Goal: Task Accomplishment & Management: Use online tool/utility

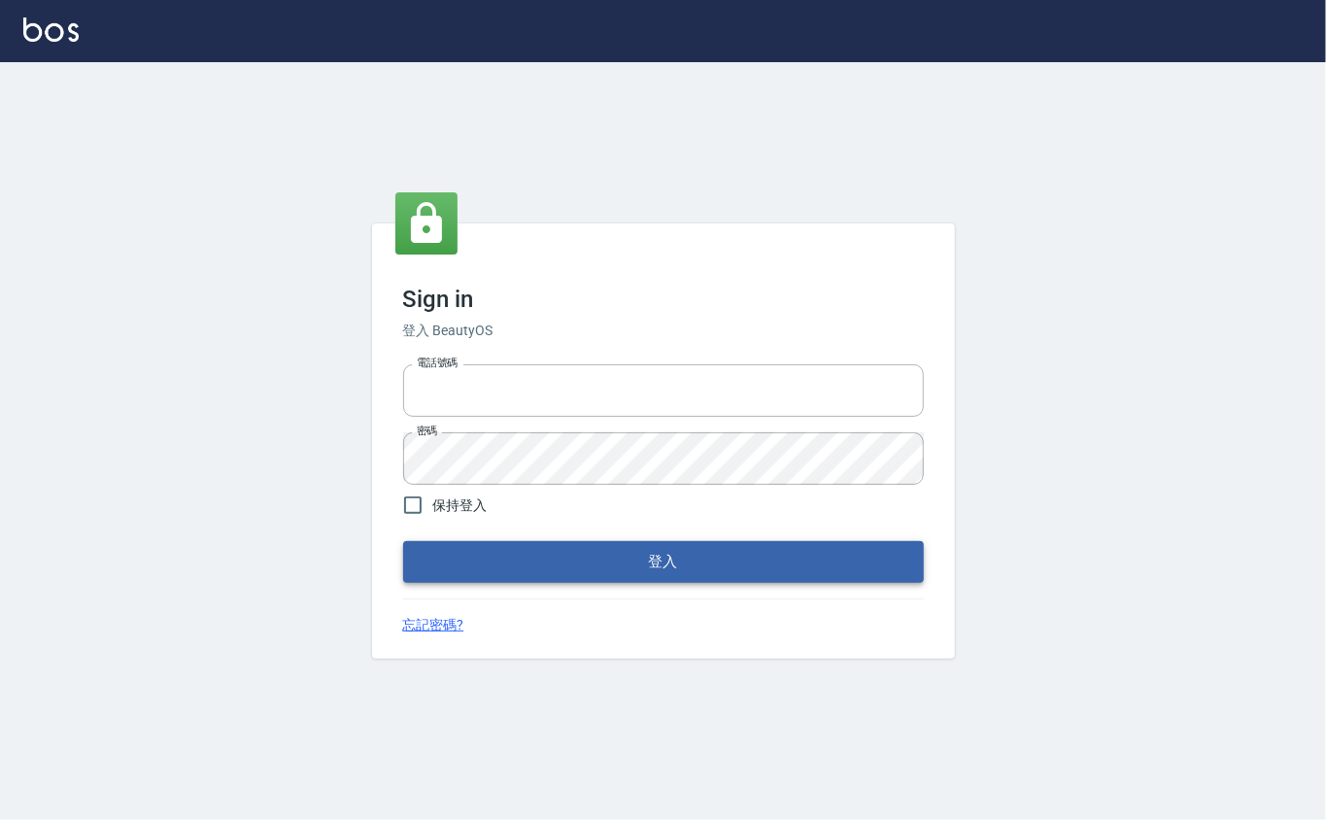
type input "0912271117"
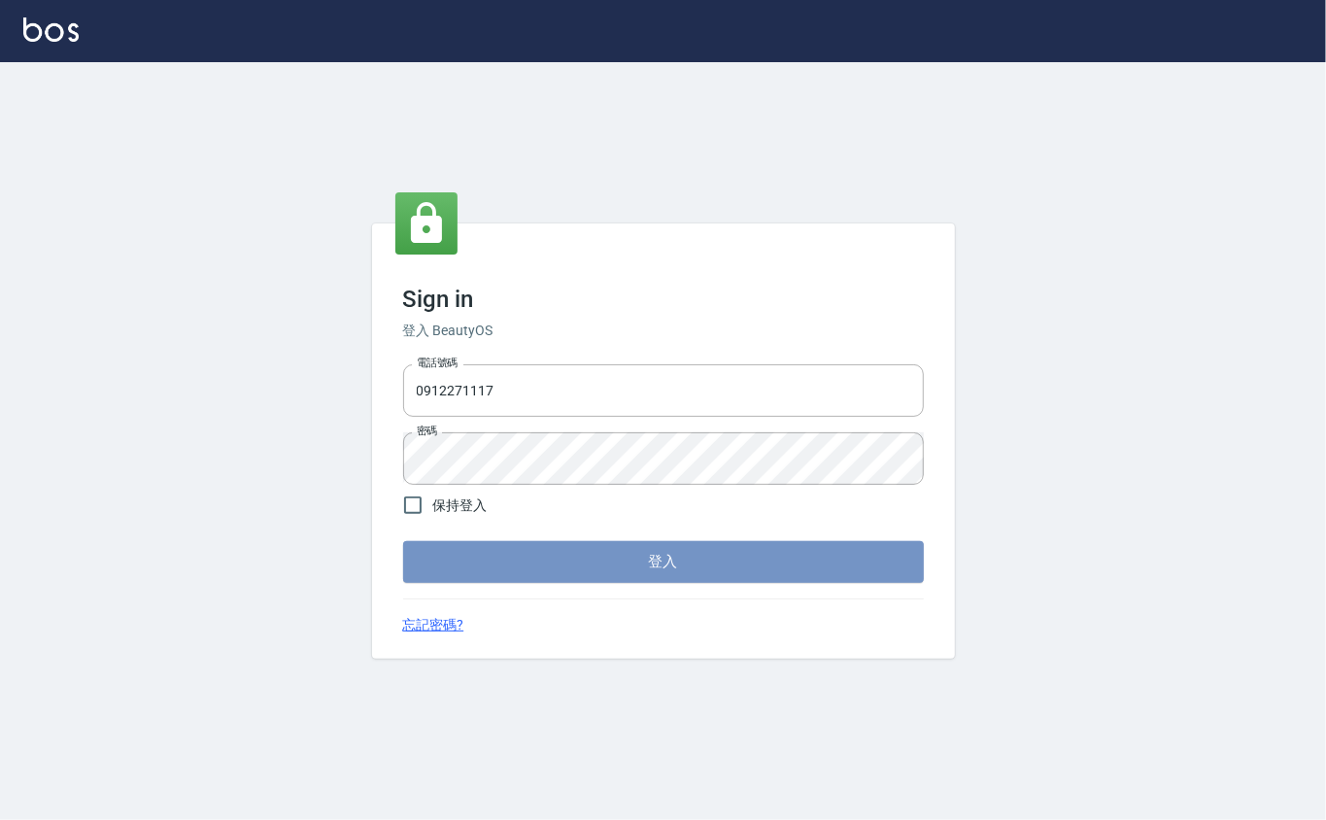
click at [741, 571] on button "登入" at bounding box center [663, 561] width 521 height 41
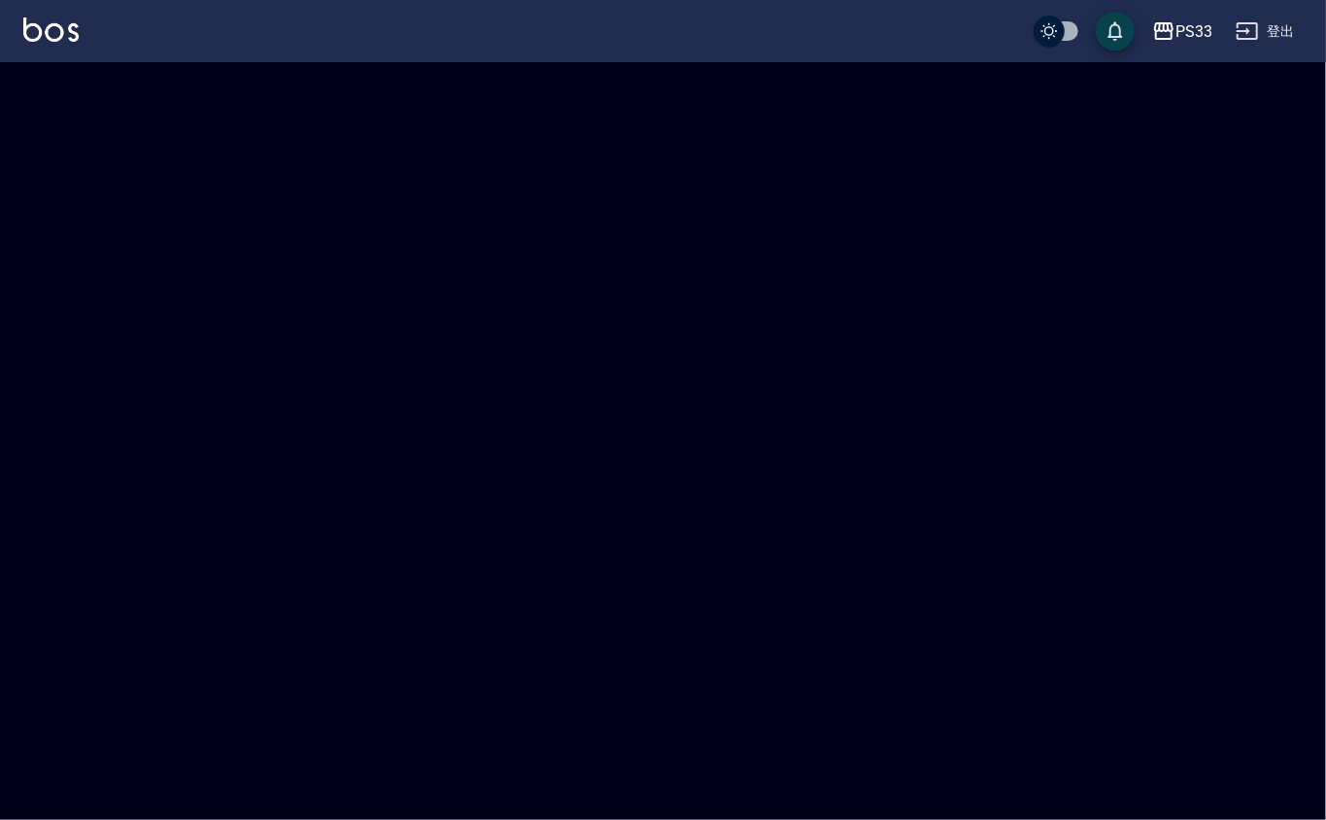
checkbox input "true"
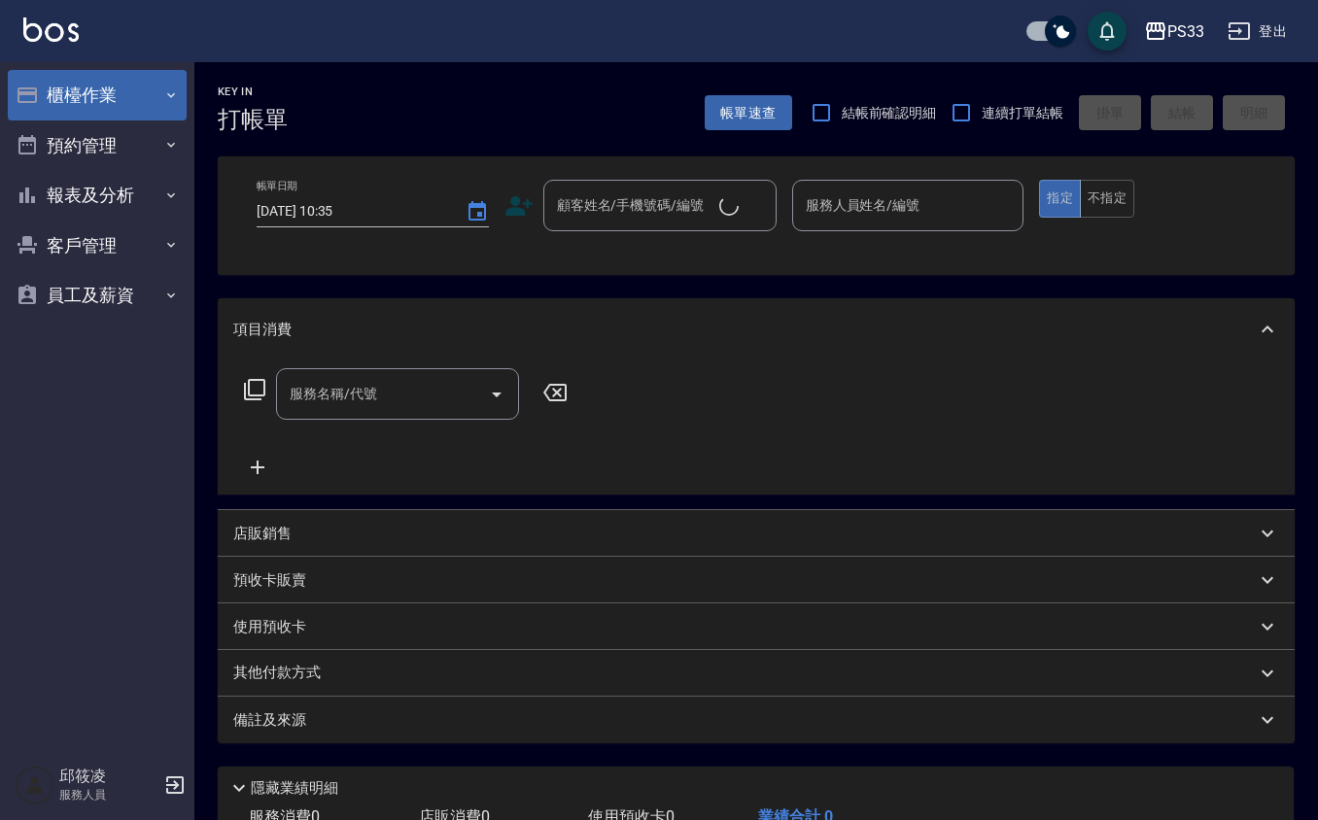
click at [54, 105] on button "櫃檯作業" at bounding box center [97, 95] width 179 height 51
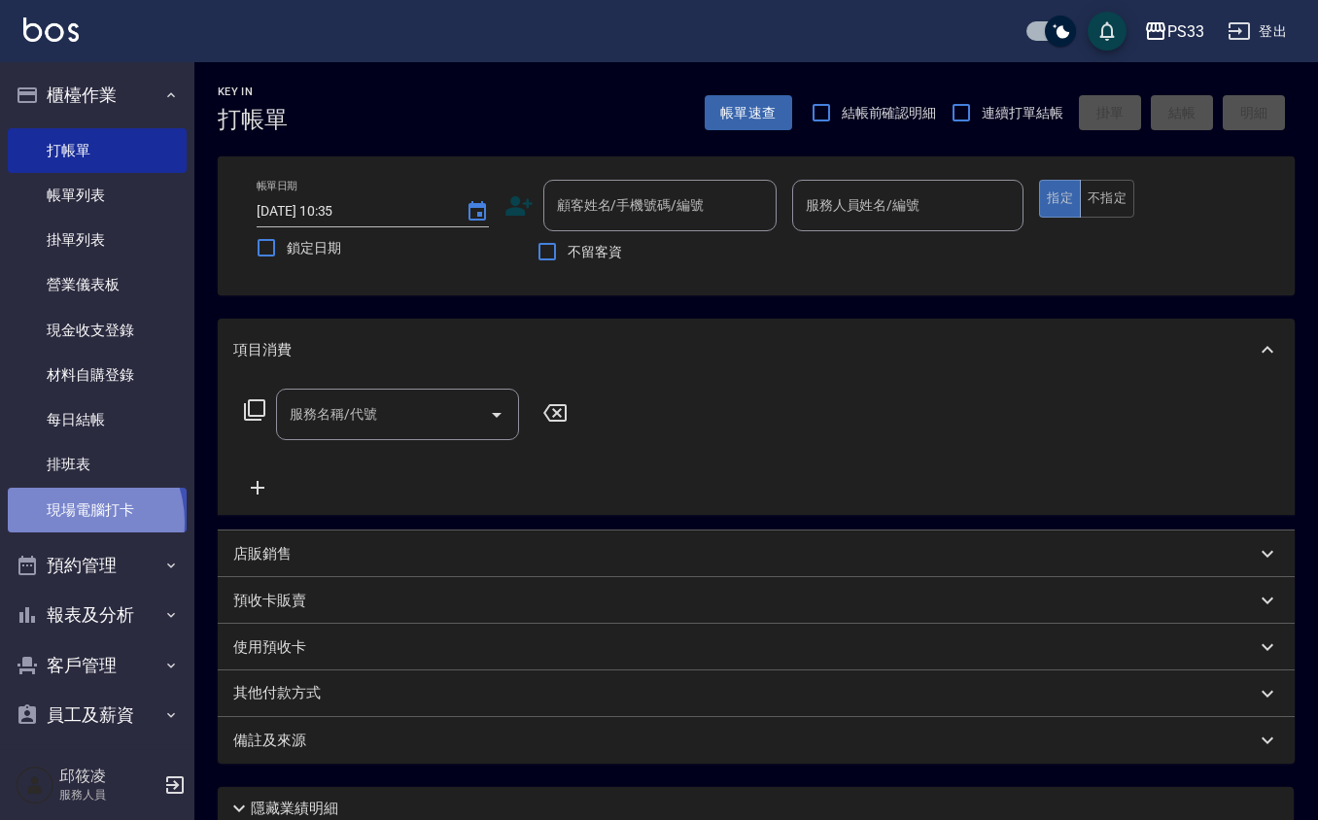
click at [67, 522] on link "現場電腦打卡" at bounding box center [97, 510] width 179 height 45
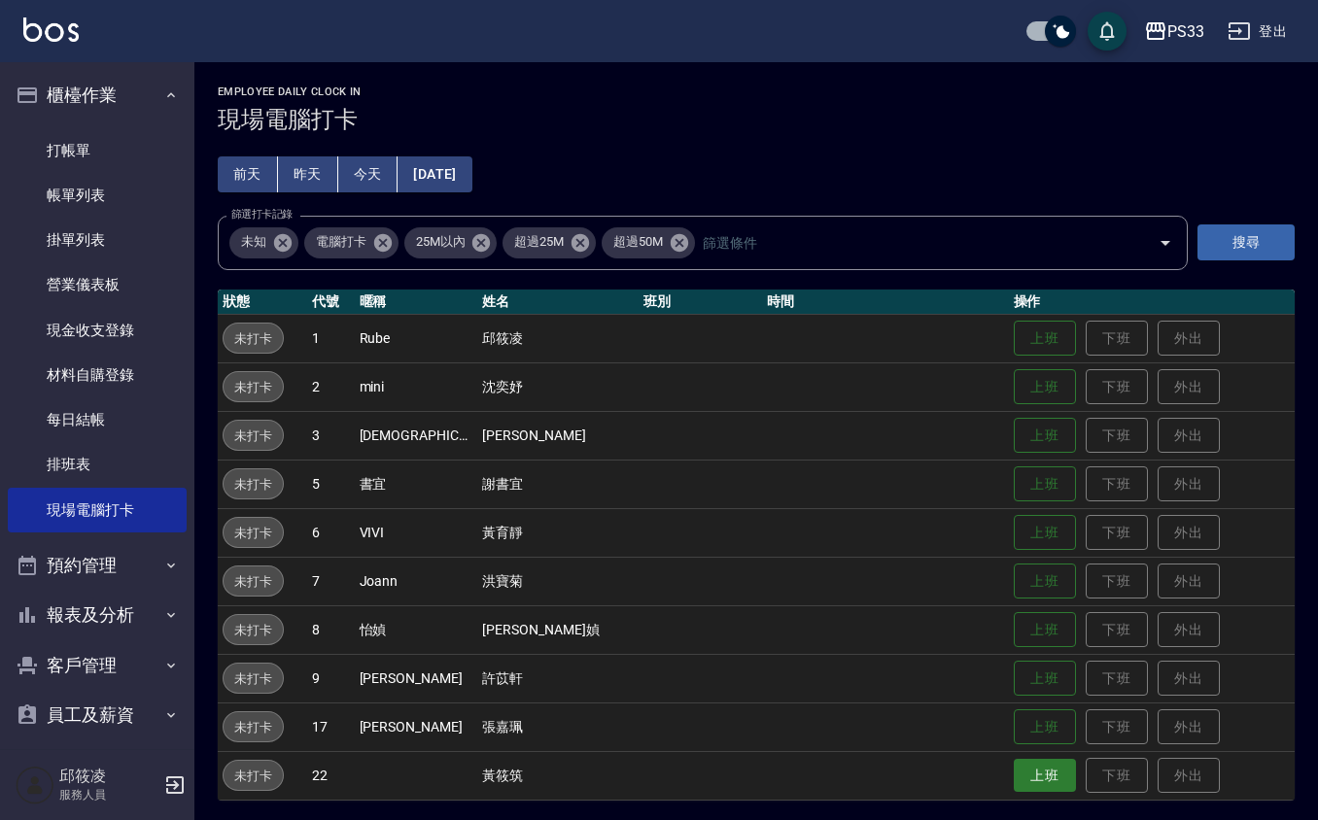
click at [1015, 778] on button "上班" at bounding box center [1045, 776] width 62 height 34
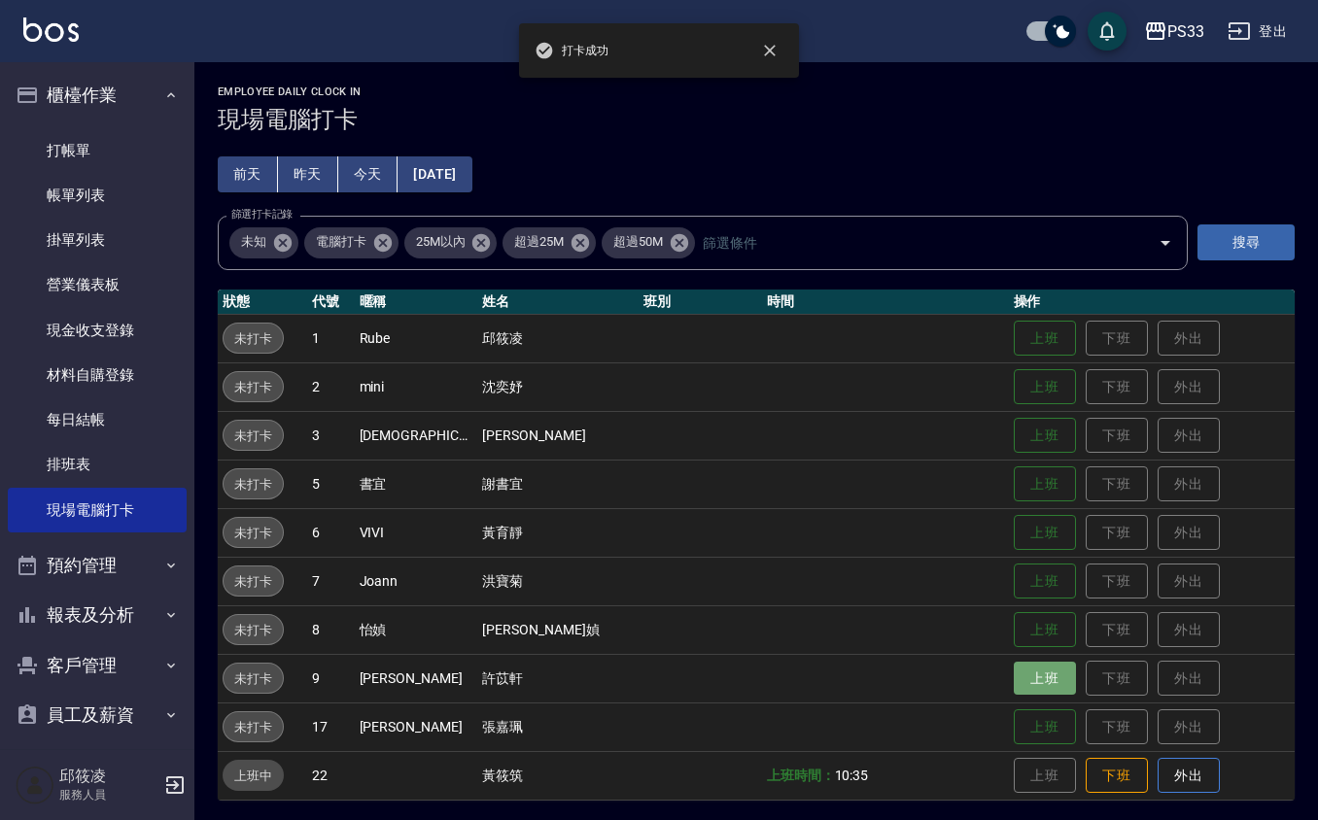
click at [1020, 673] on button "上班" at bounding box center [1045, 679] width 62 height 34
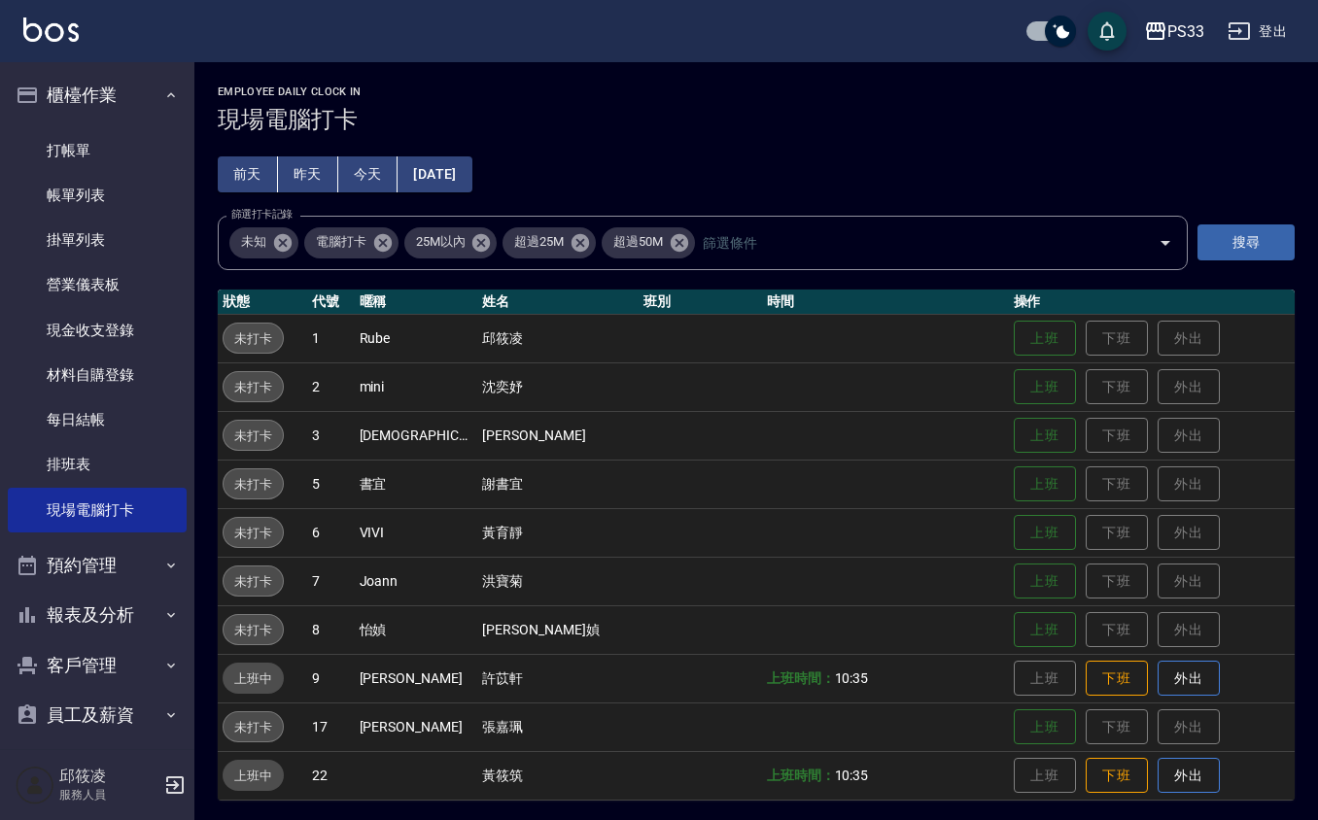
drag, startPoint x: 1009, startPoint y: 682, endPoint x: 1012, endPoint y: 698, distance: 15.8
click at [1012, 697] on td "上班 下班 外出" at bounding box center [1152, 678] width 286 height 49
click at [1016, 720] on button "上班" at bounding box center [1045, 727] width 62 height 34
click at [1015, 330] on button "上班" at bounding box center [1045, 339] width 62 height 34
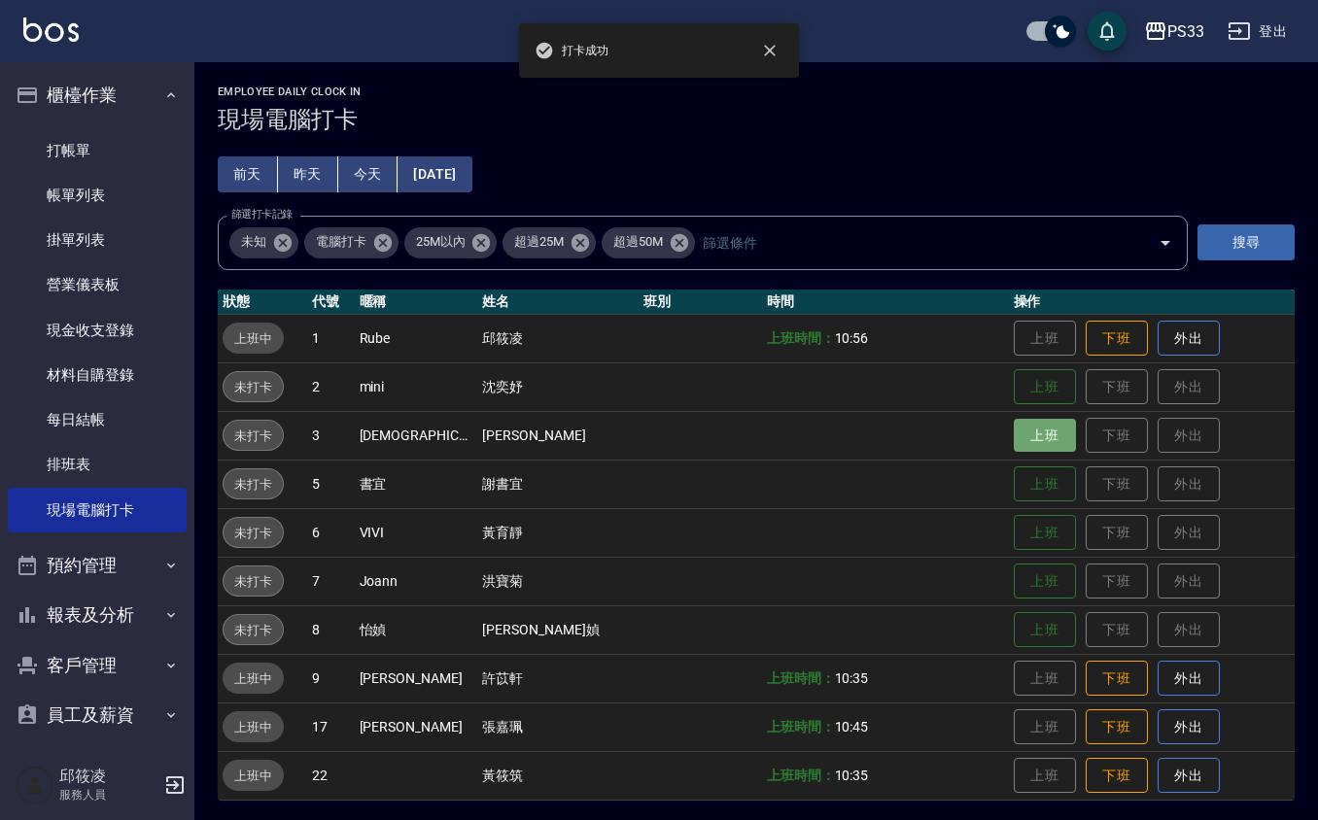
click at [1022, 447] on button "上班" at bounding box center [1045, 436] width 62 height 34
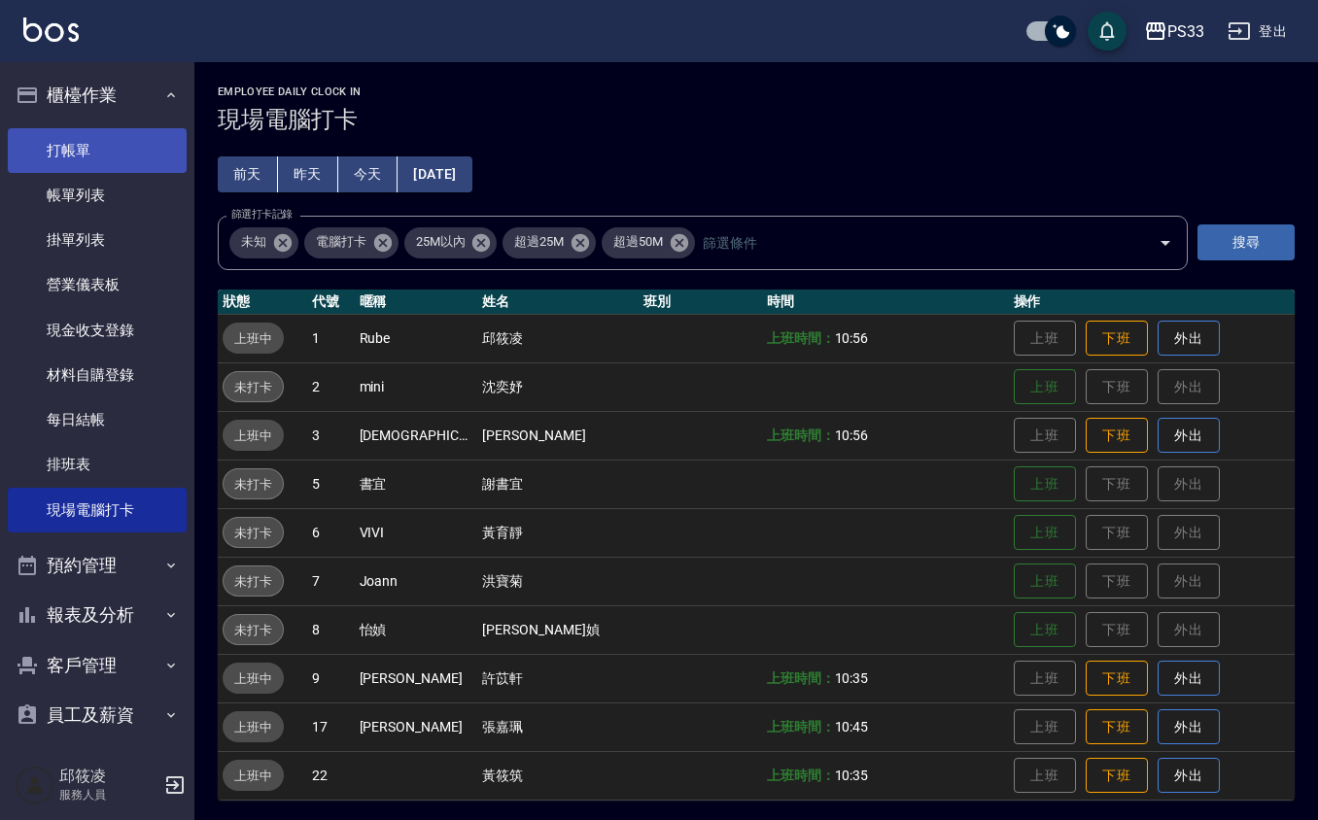
click at [89, 137] on link "打帳單" at bounding box center [97, 150] width 179 height 45
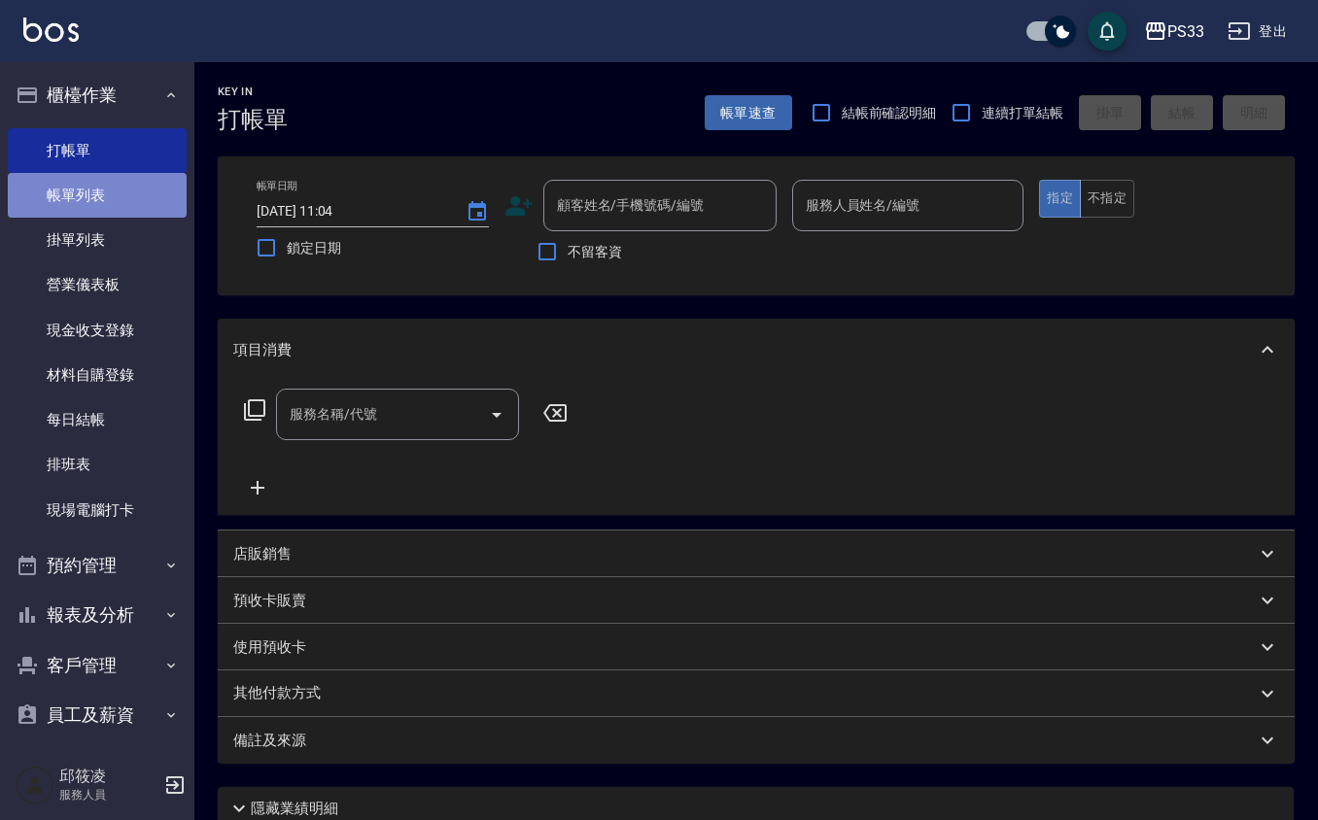
click at [105, 194] on link "帳單列表" at bounding box center [97, 195] width 179 height 45
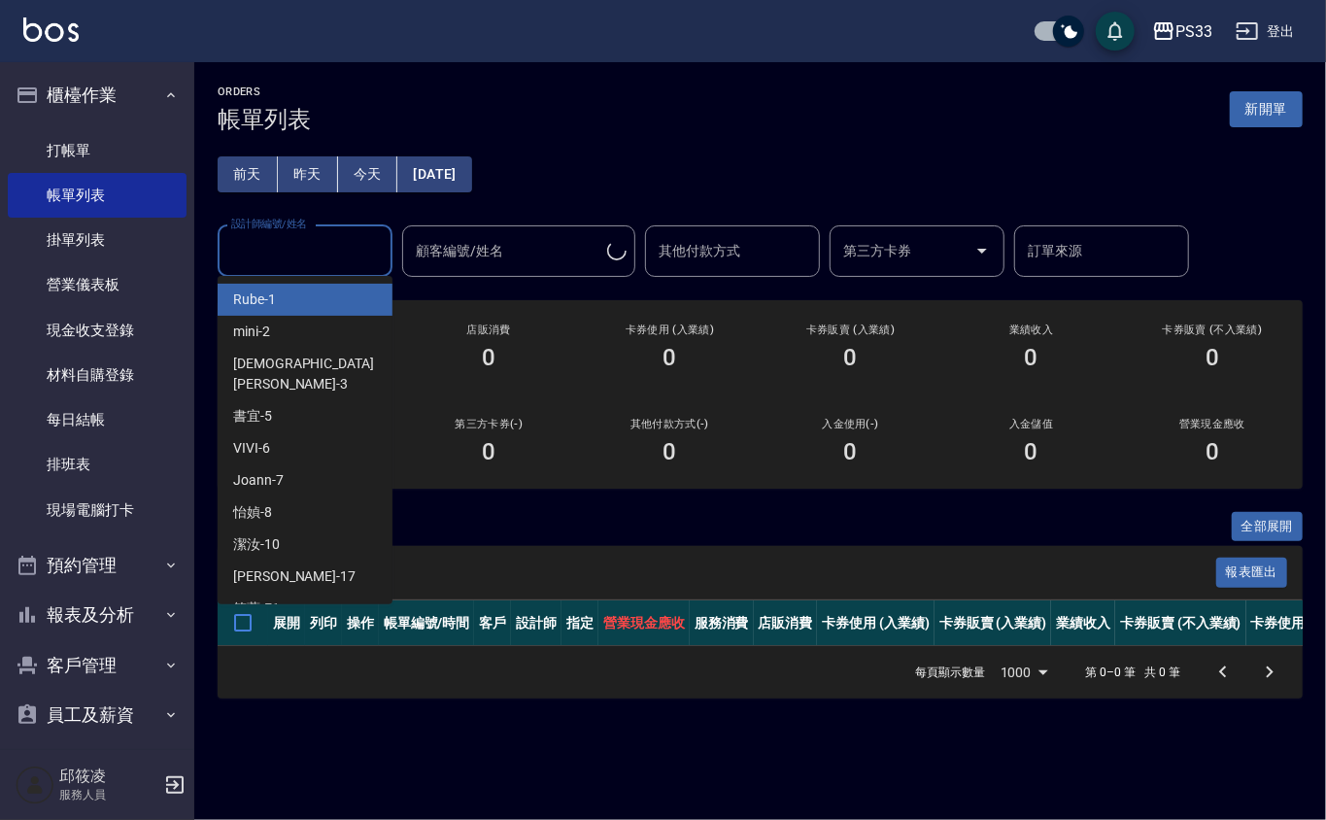
click at [278, 258] on input "設計師編號/姓名" at bounding box center [304, 251] width 157 height 34
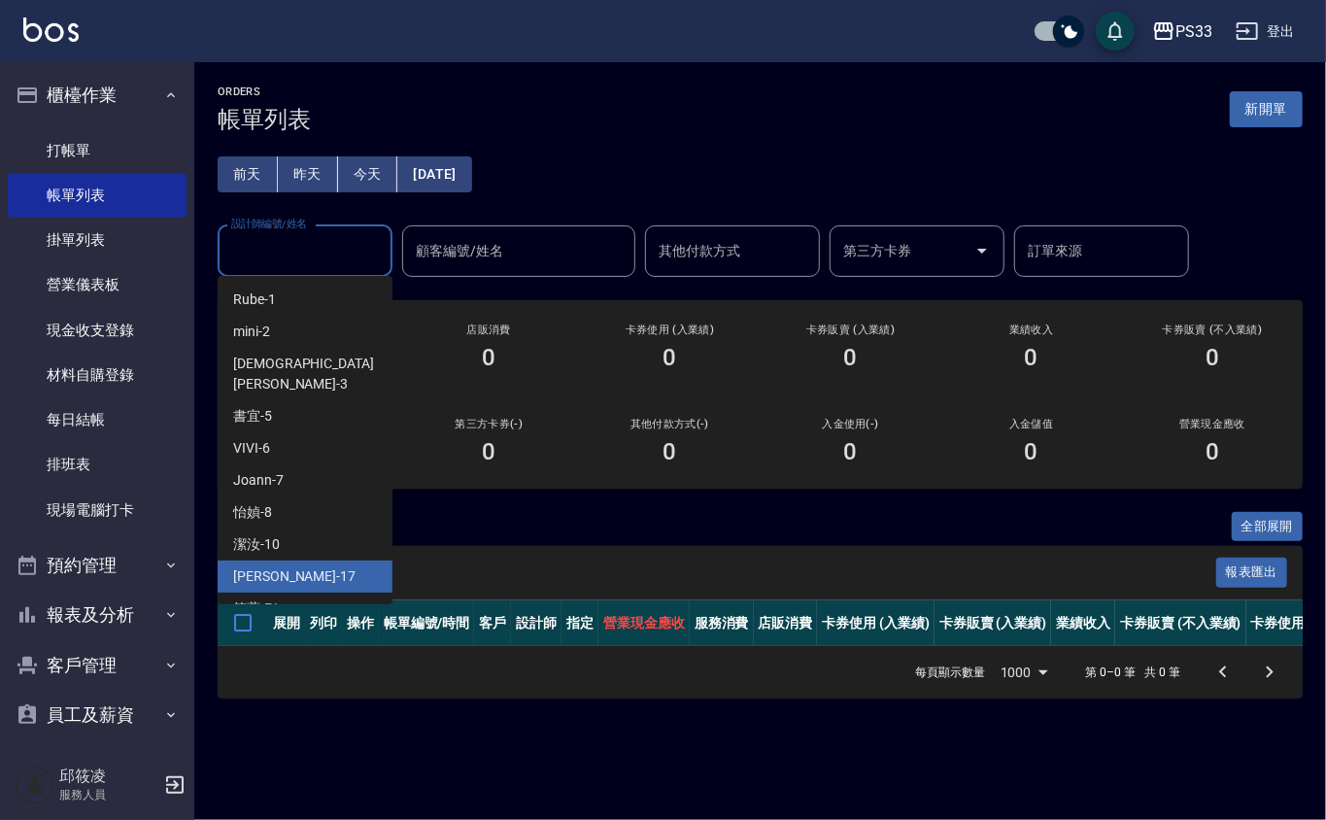
click at [270, 567] on span "[PERSON_NAME] -17" at bounding box center [294, 577] width 122 height 20
type input "[PERSON_NAME]-17"
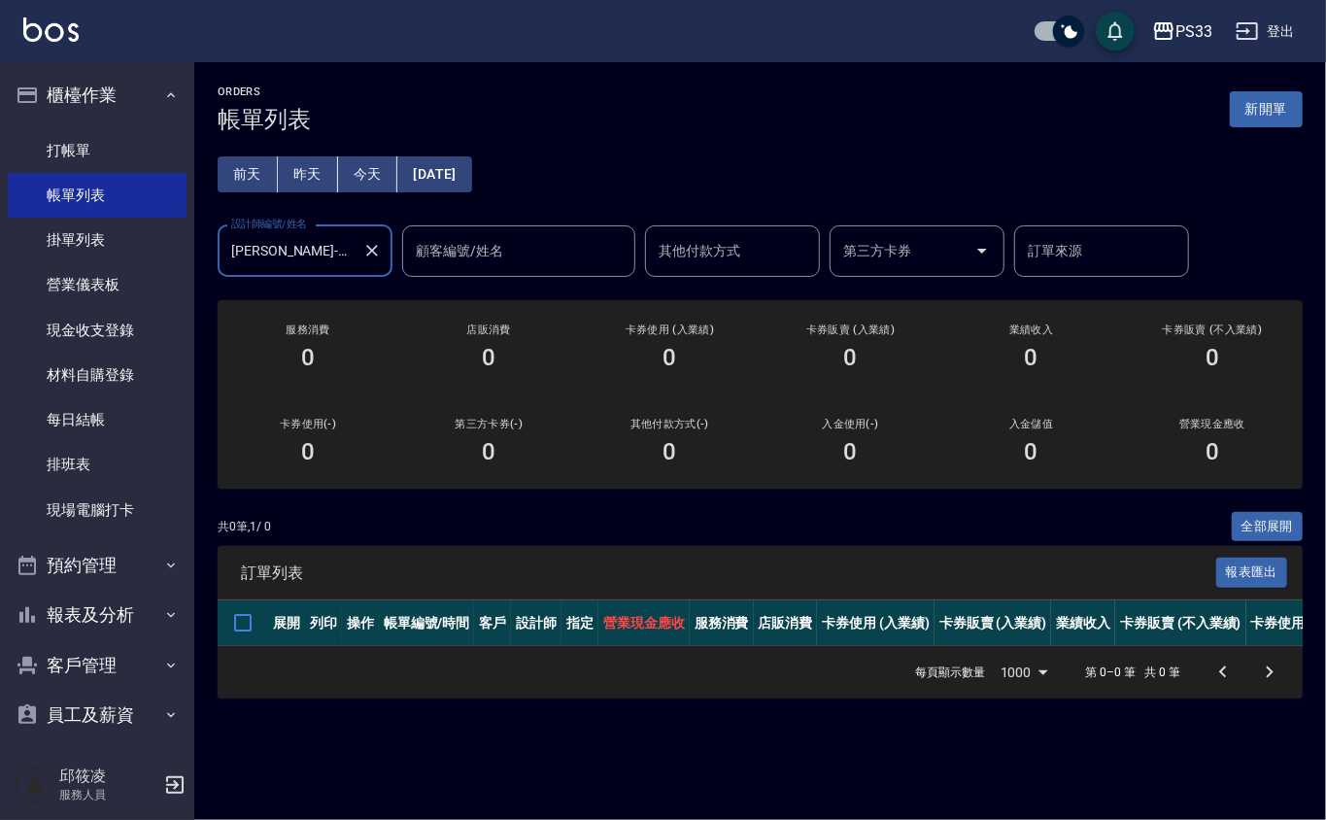
drag, startPoint x: 334, startPoint y: 206, endPoint x: 325, endPoint y: 204, distance: 9.9
click at [327, 206] on div "[DATE] [DATE] [DATE] [DATE] 設計師編號/姓名 [PERSON_NAME]-17 設計師編號/姓名 顧客編號/姓名 顧客編號/姓名 …" at bounding box center [760, 205] width 1085 height 144
click at [311, 188] on button "昨天" at bounding box center [308, 174] width 60 height 36
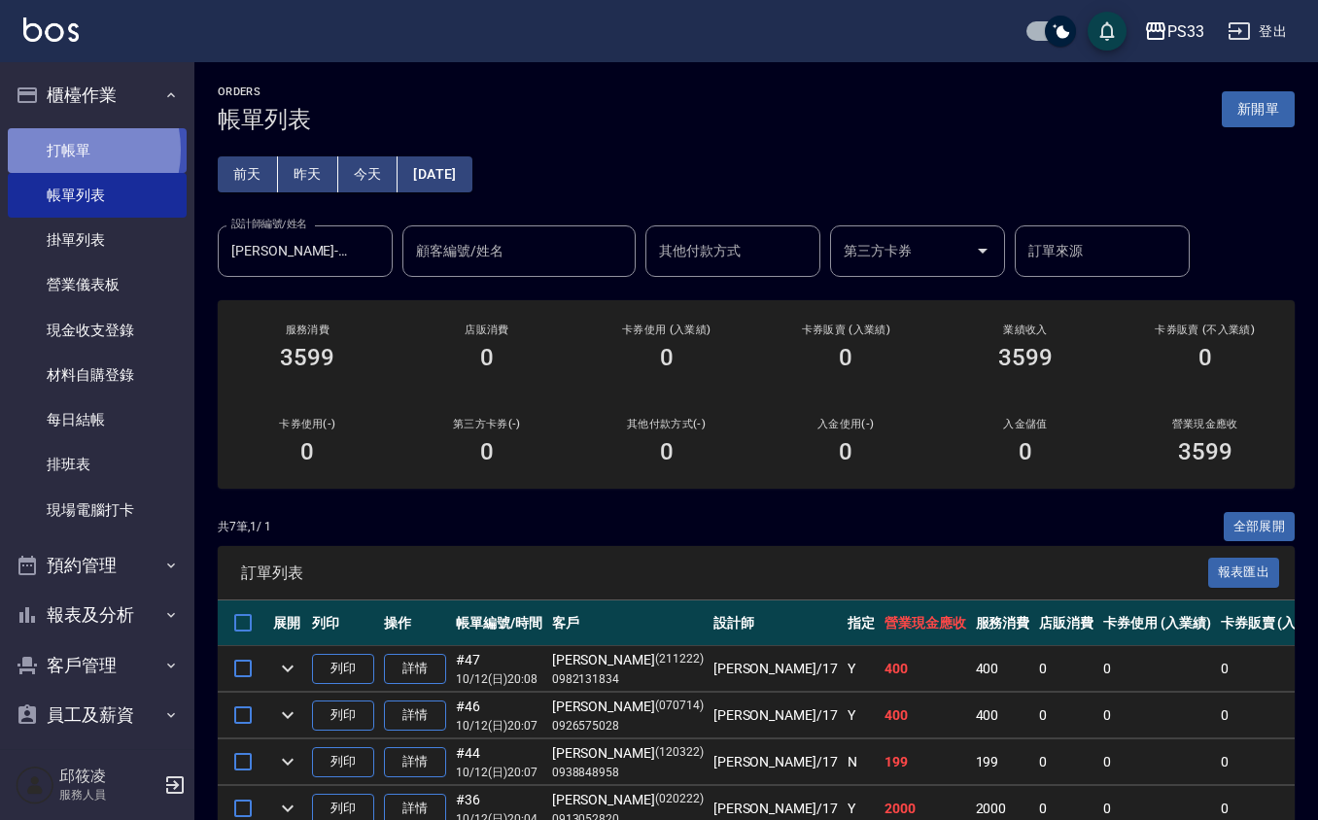
click at [64, 150] on link "打帳單" at bounding box center [97, 150] width 179 height 45
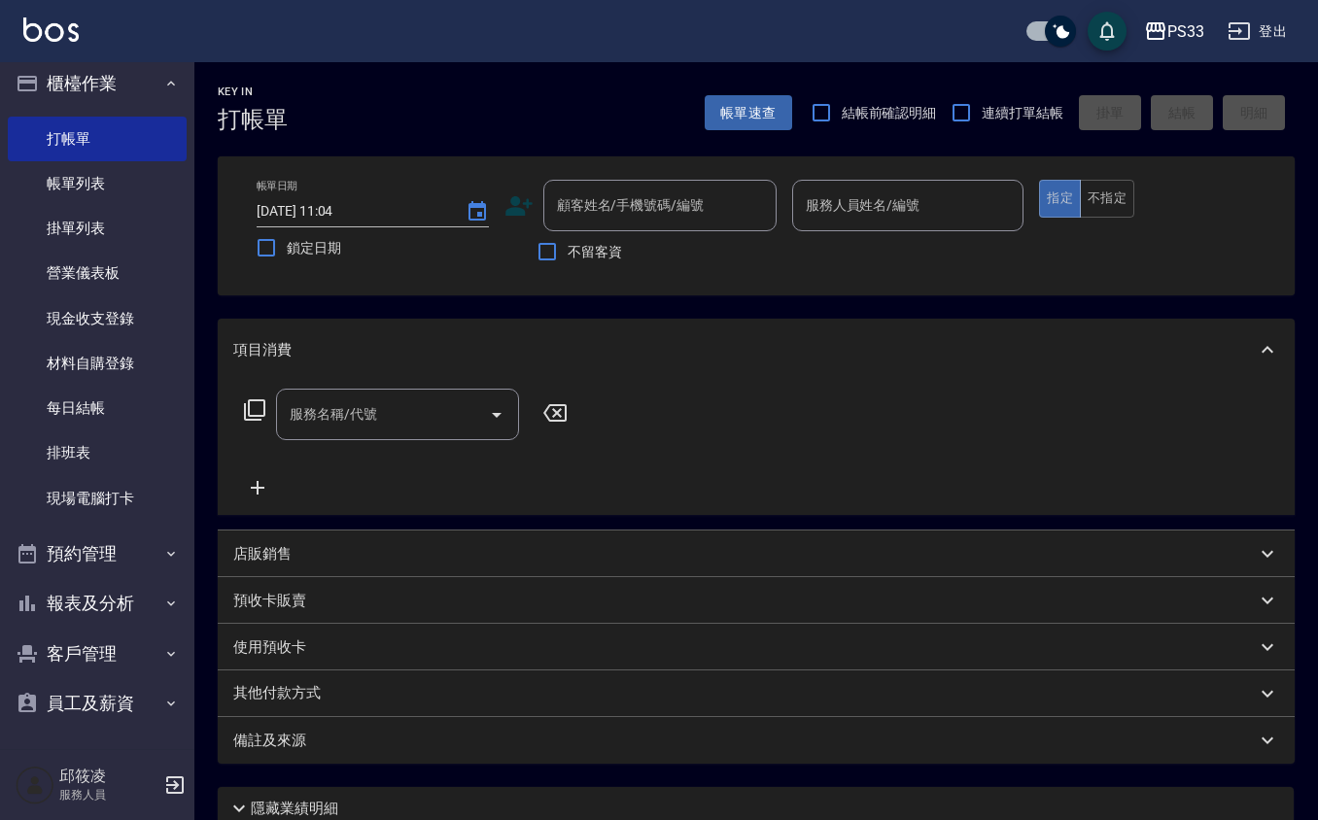
scroll to position [14, 0]
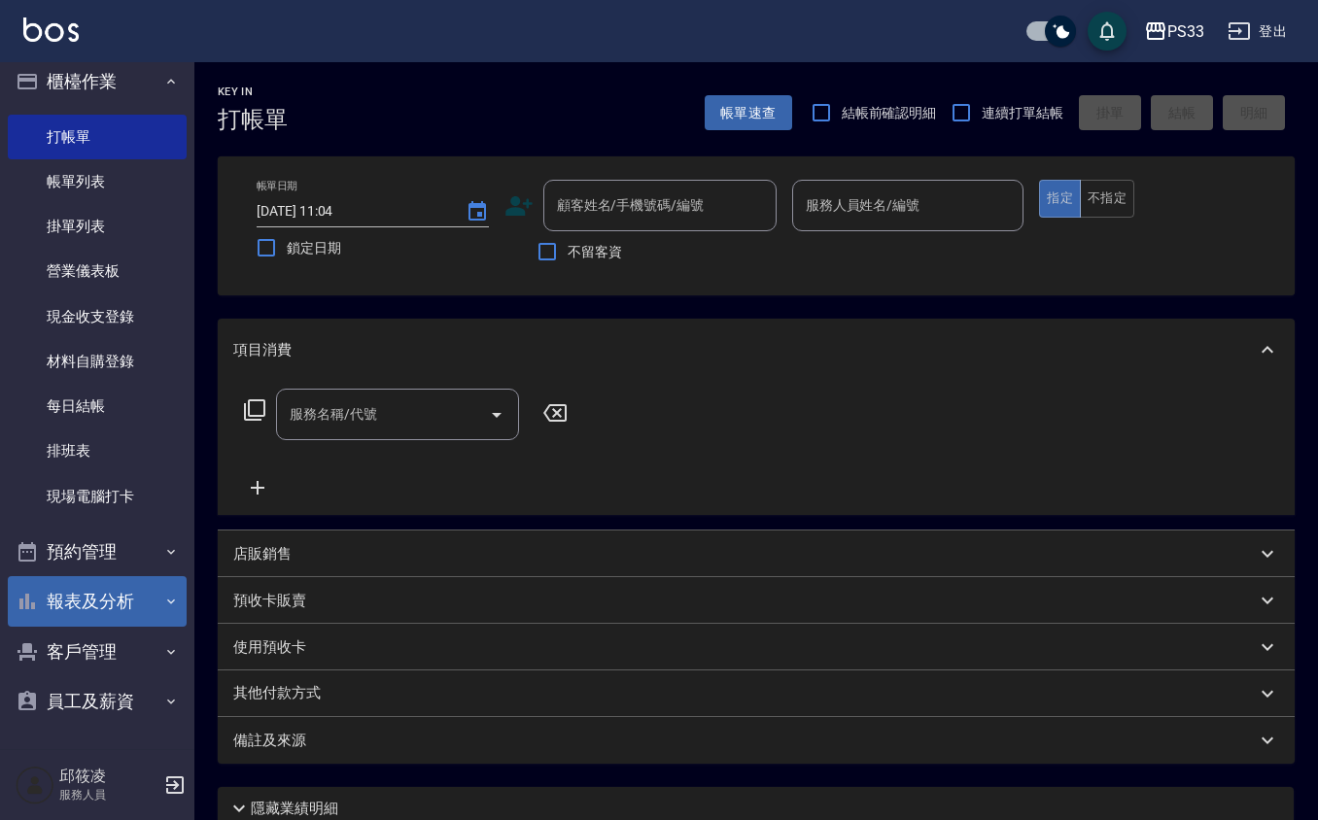
click at [89, 583] on button "報表及分析" at bounding box center [97, 601] width 179 height 51
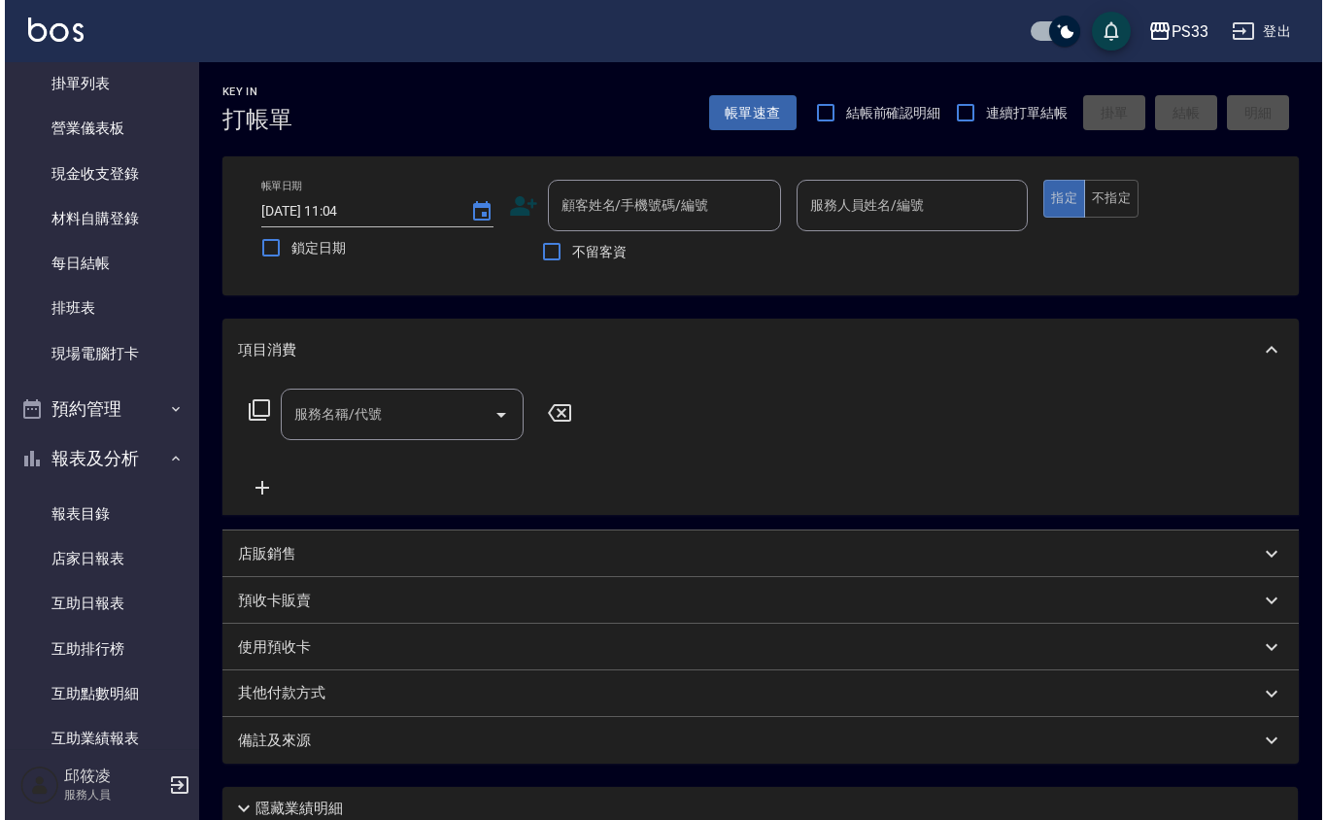
scroll to position [402, 0]
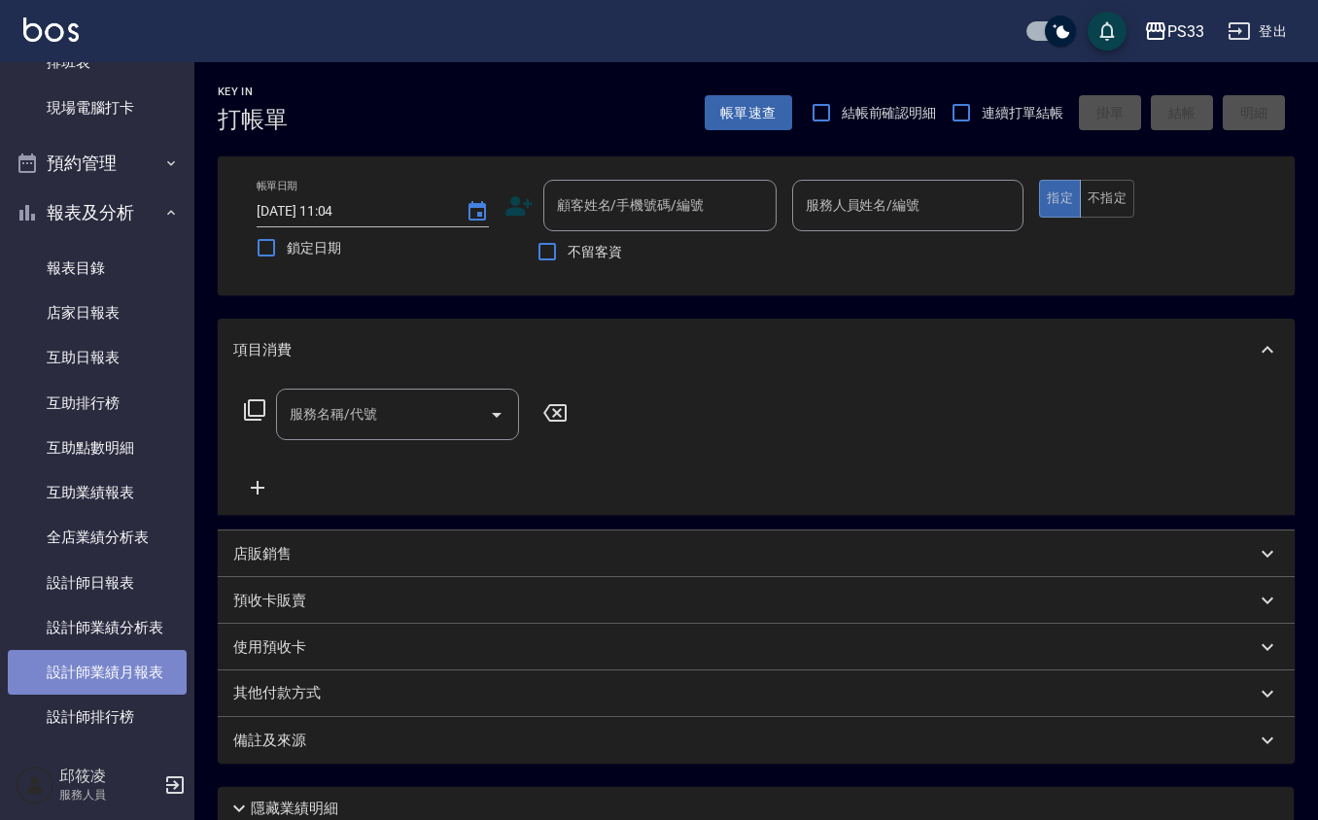
click at [137, 661] on link "設計師業績月報表" at bounding box center [97, 672] width 179 height 45
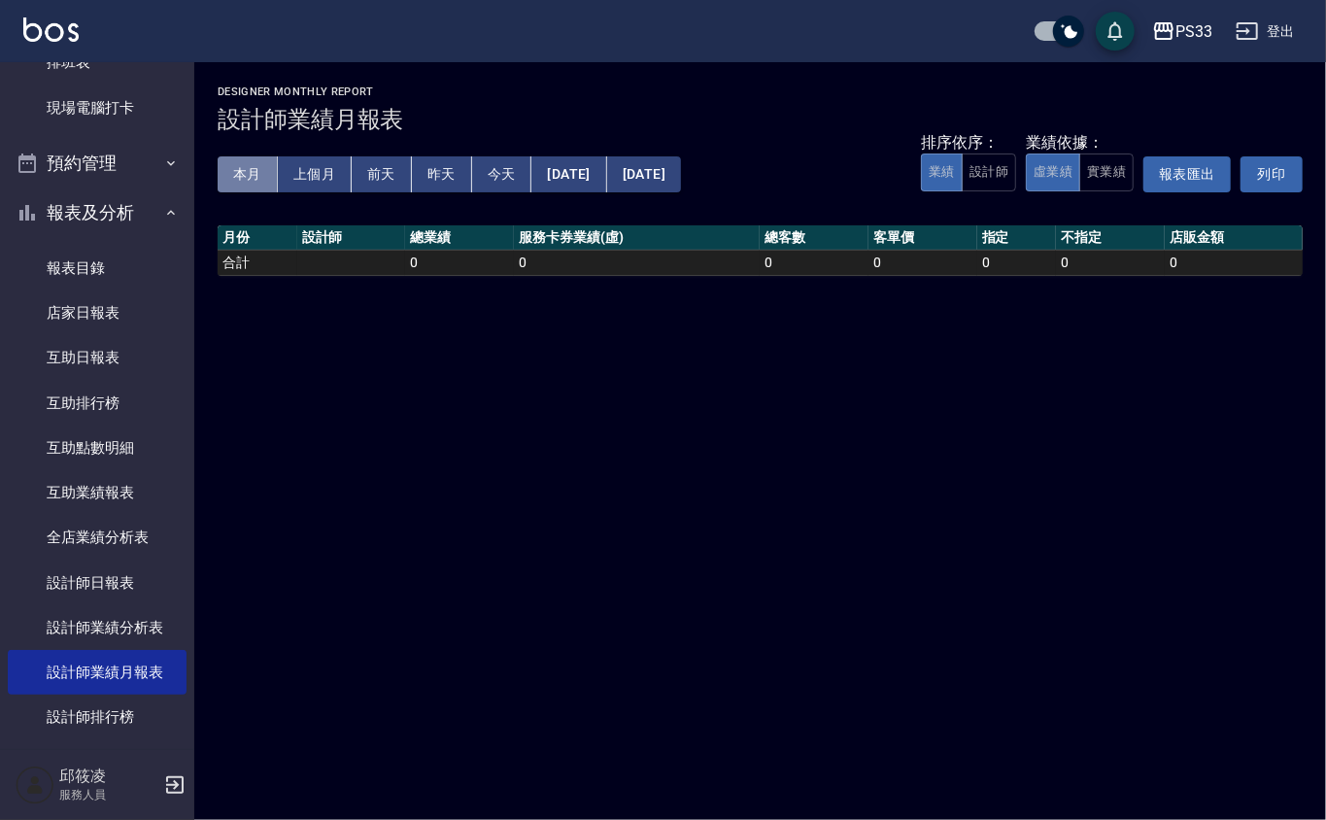
click at [260, 171] on button "本月" at bounding box center [248, 174] width 60 height 36
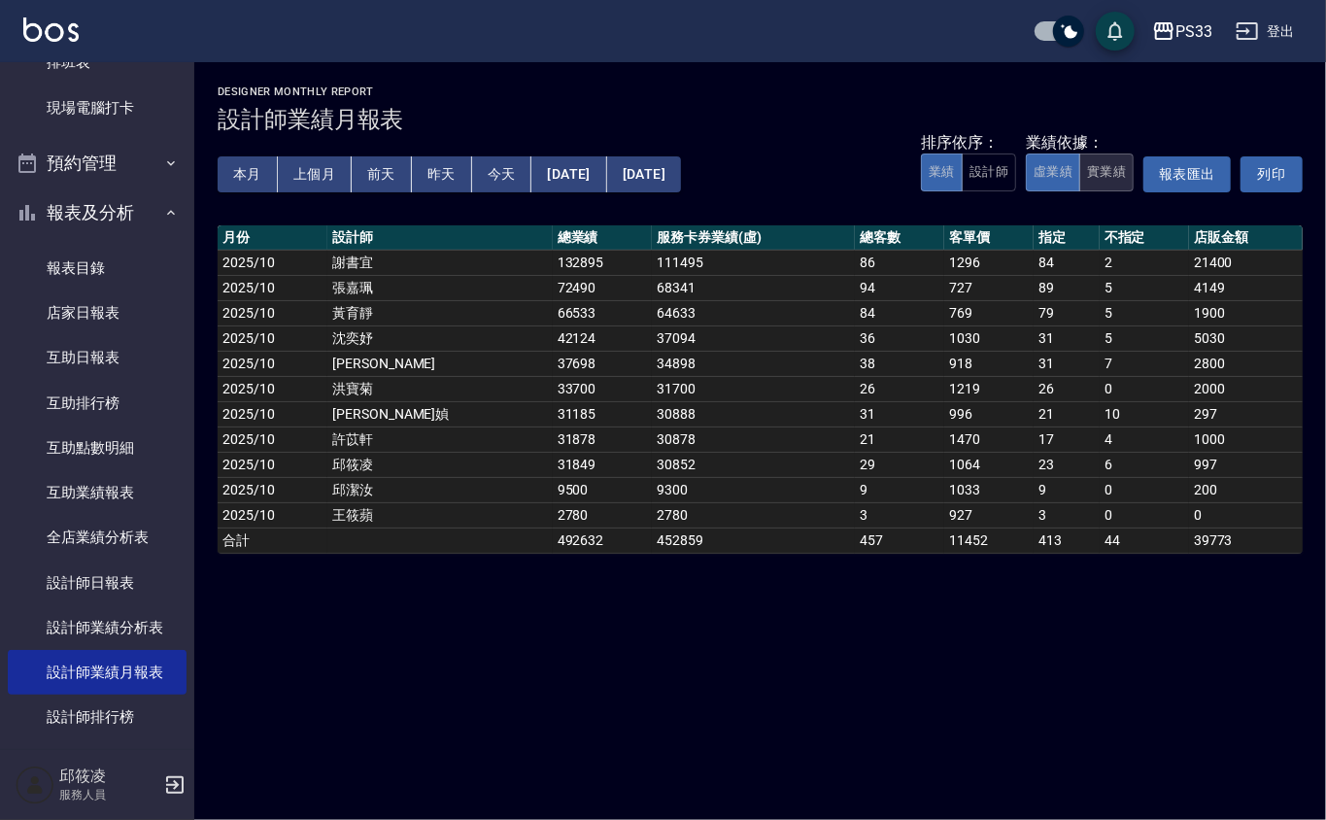
click at [1098, 176] on button "實業績" at bounding box center [1107, 173] width 54 height 38
click at [1036, 172] on button "虛業績" at bounding box center [1053, 173] width 54 height 38
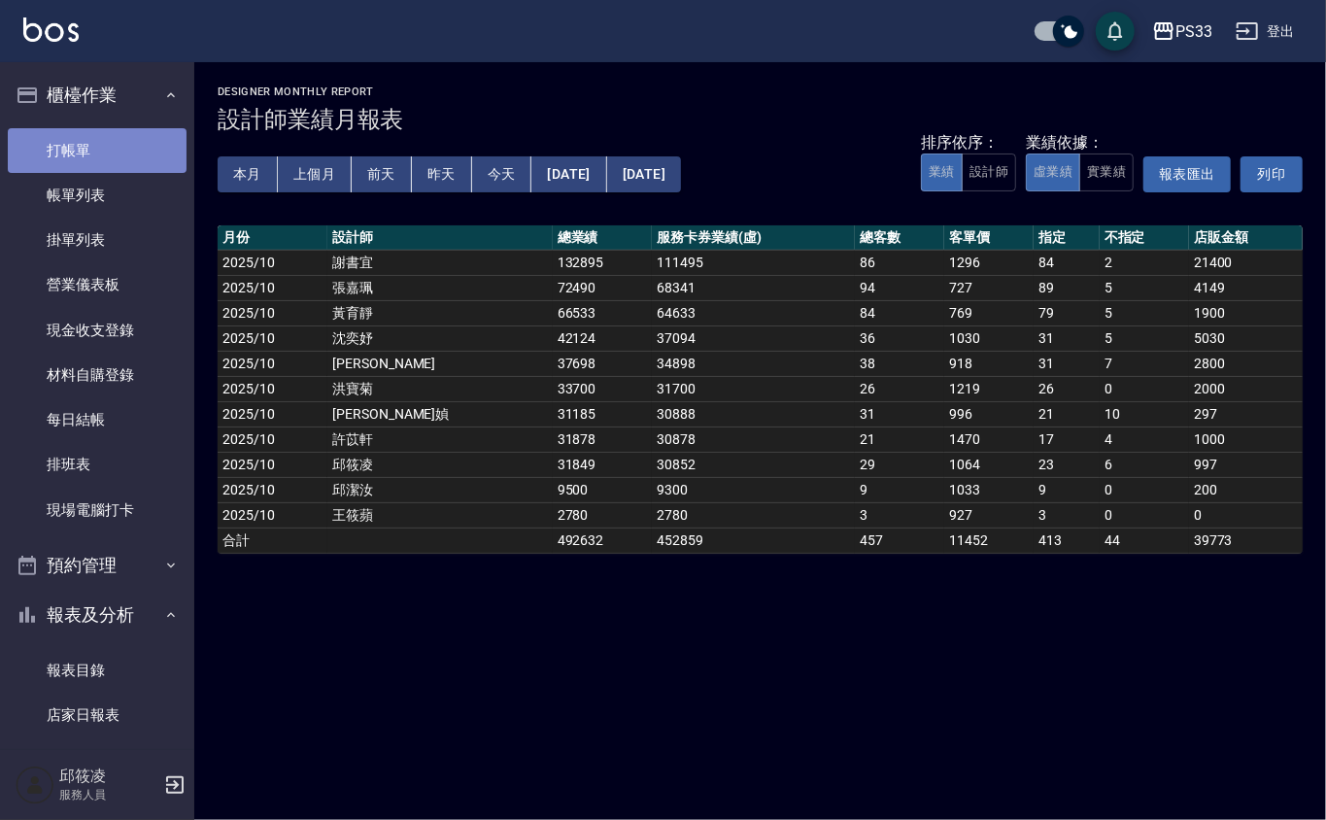
click at [111, 148] on link "打帳單" at bounding box center [97, 150] width 179 height 45
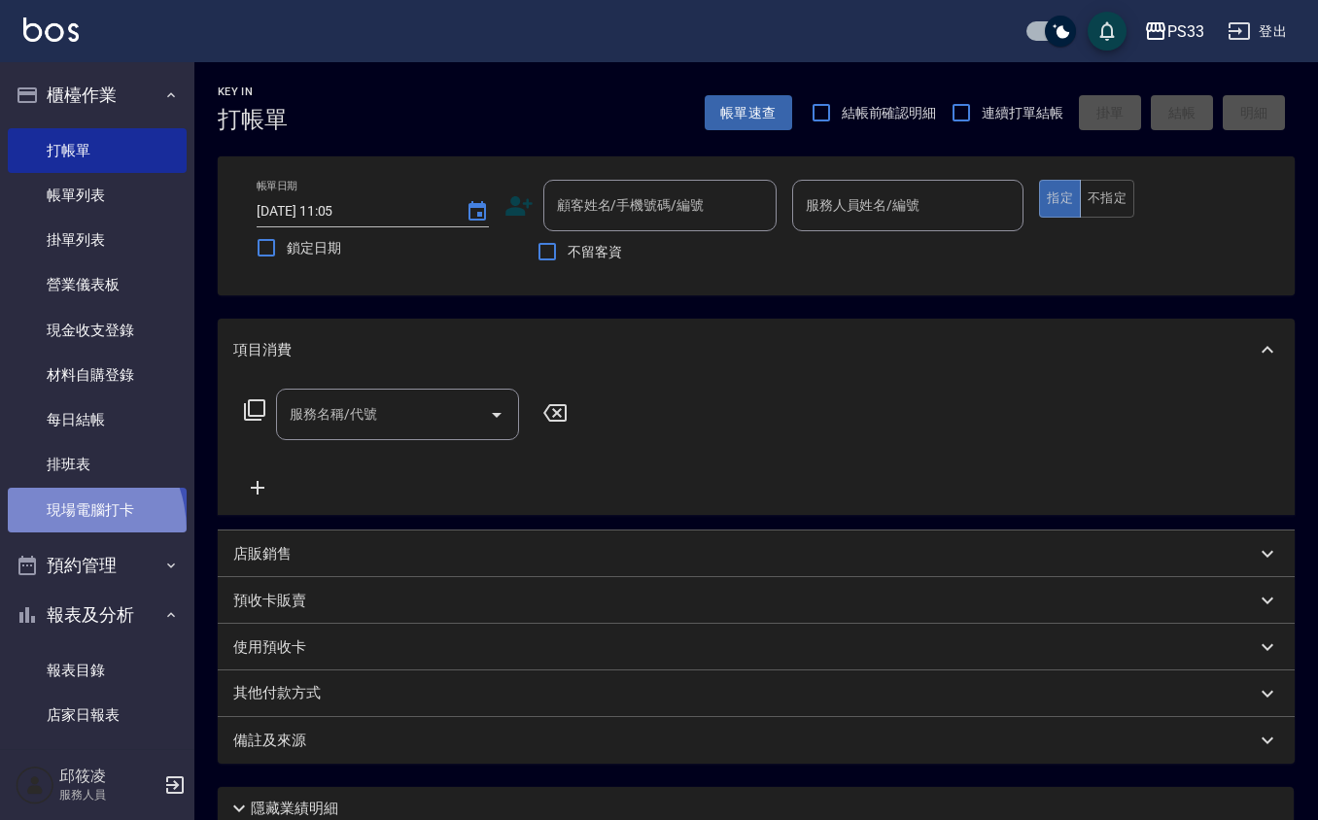
click at [51, 531] on link "現場電腦打卡" at bounding box center [97, 510] width 179 height 45
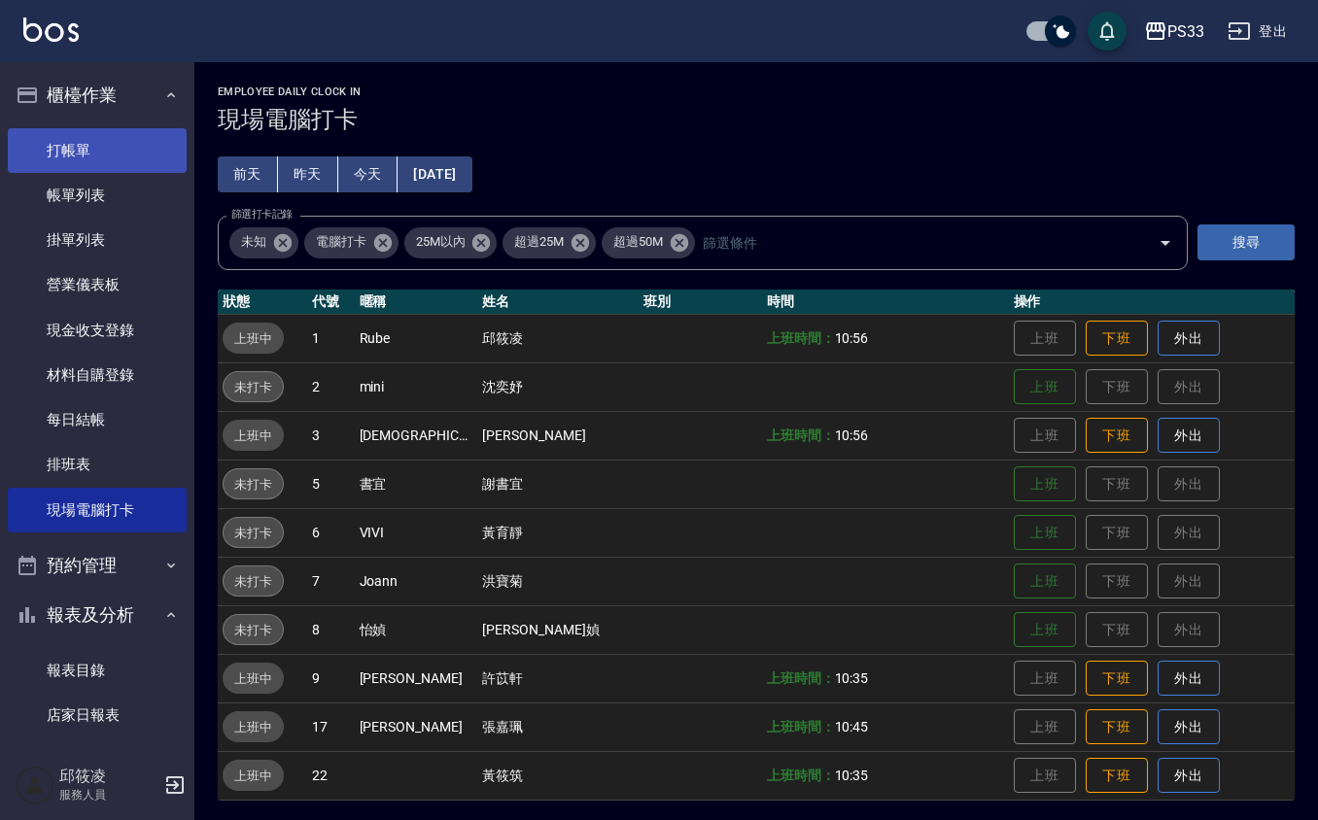
click at [95, 142] on link "打帳單" at bounding box center [97, 150] width 179 height 45
